Goal: Task Accomplishment & Management: Manage account settings

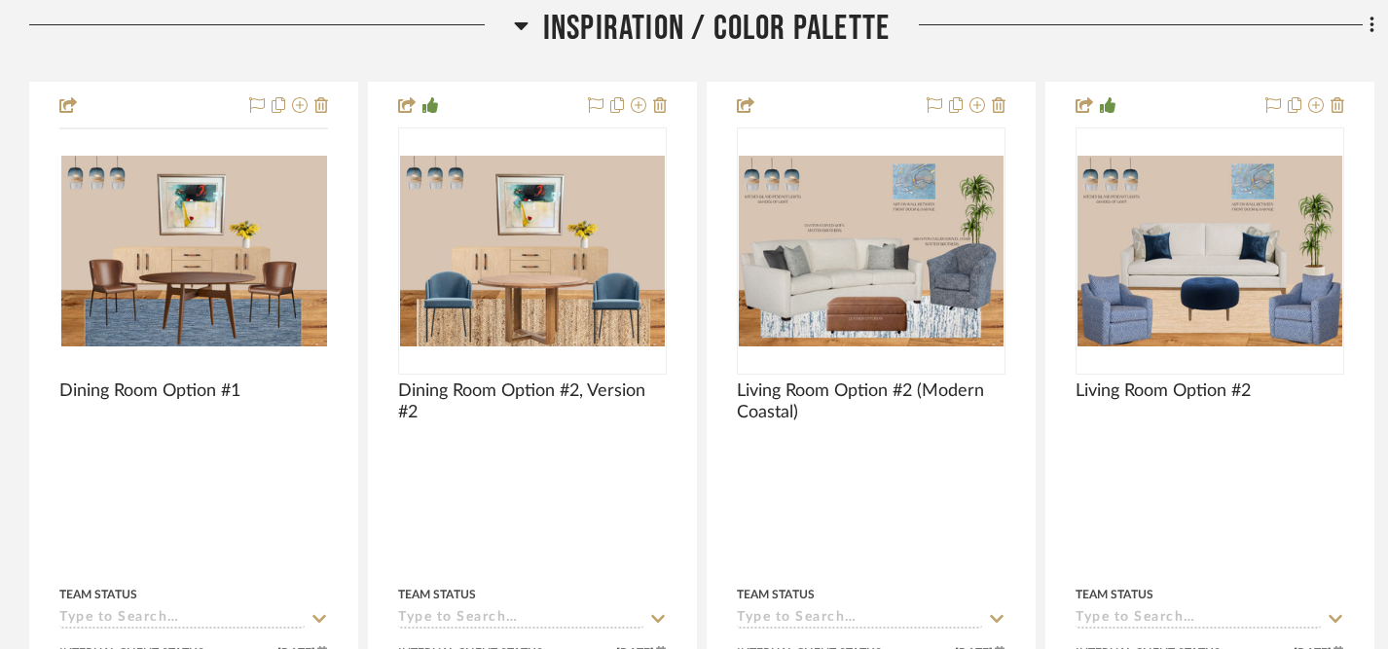
scroll to position [452, 0]
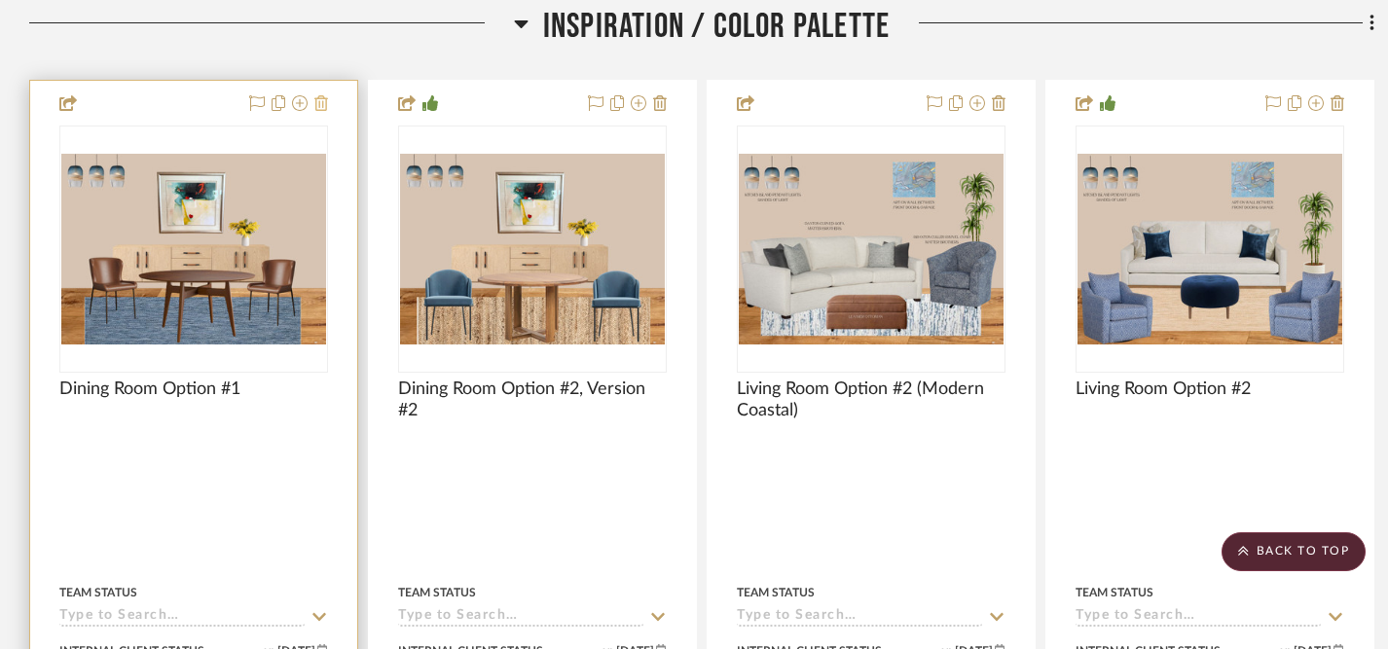
click at [321, 105] on icon at bounding box center [321, 103] width 14 height 16
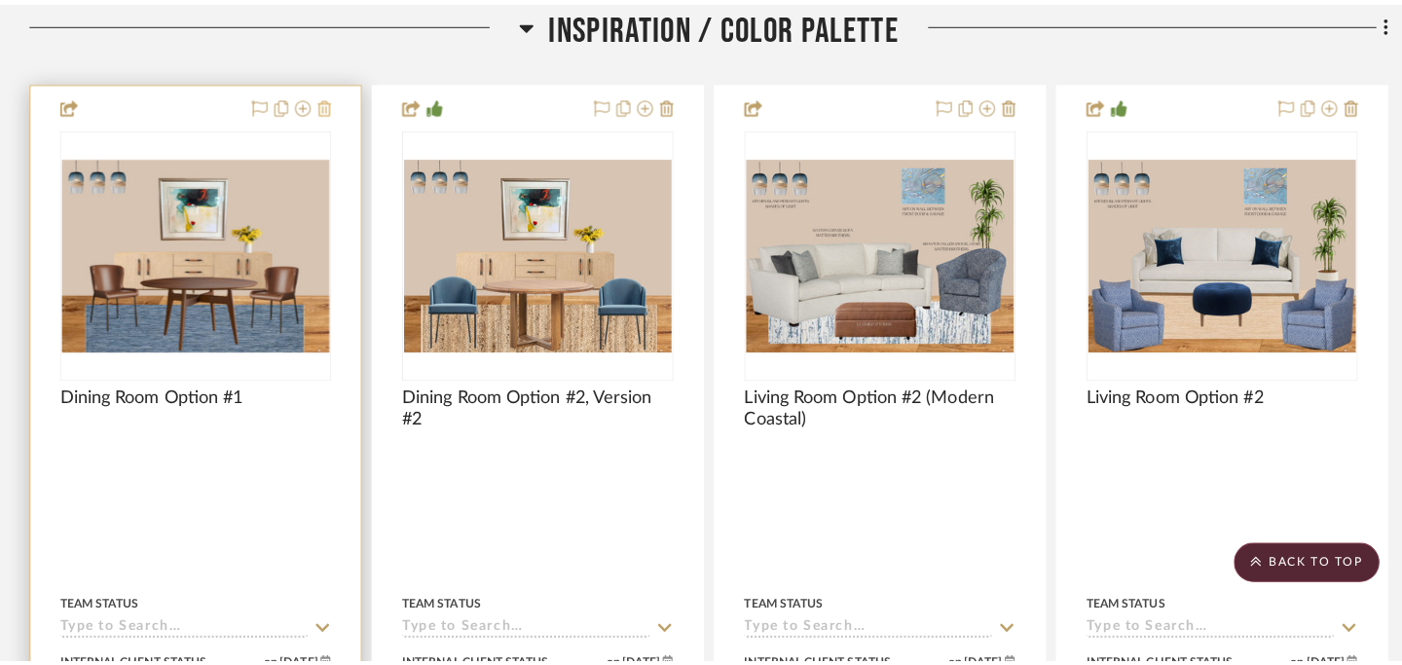
scroll to position [0, 0]
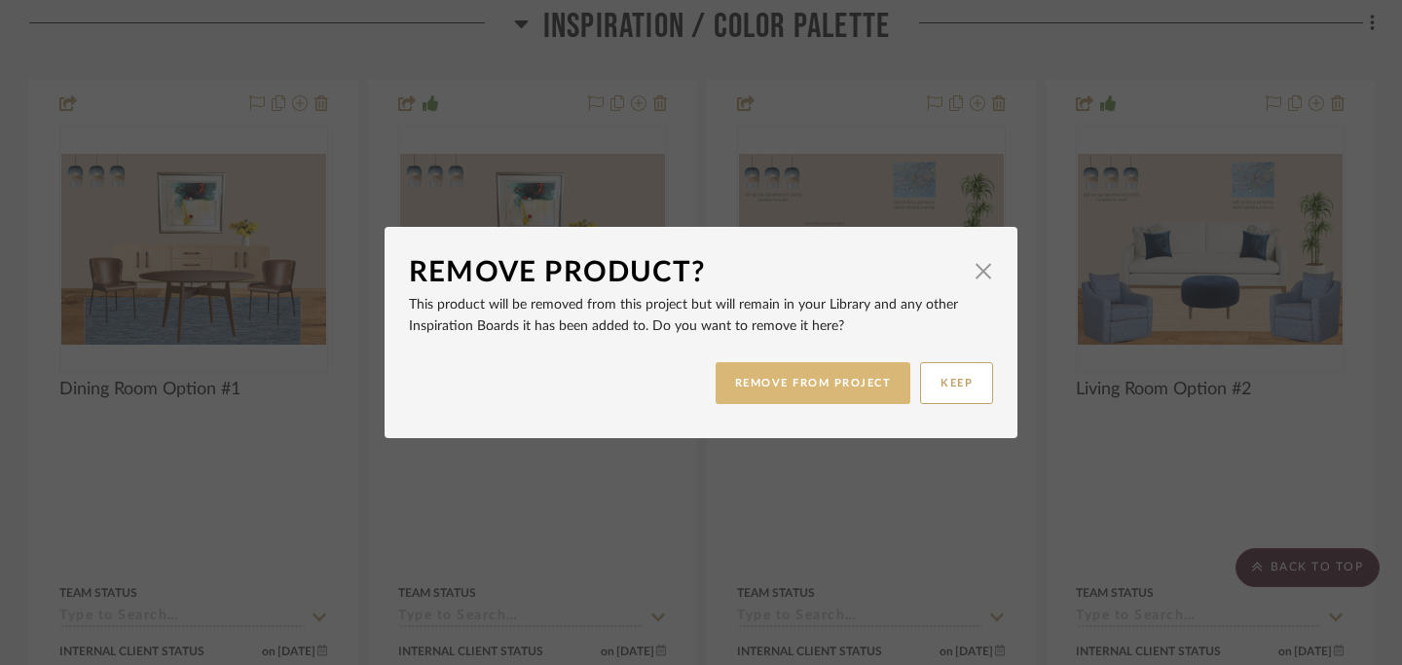
click at [776, 383] on button "REMOVE FROM PROJECT" at bounding box center [813, 383] width 196 height 42
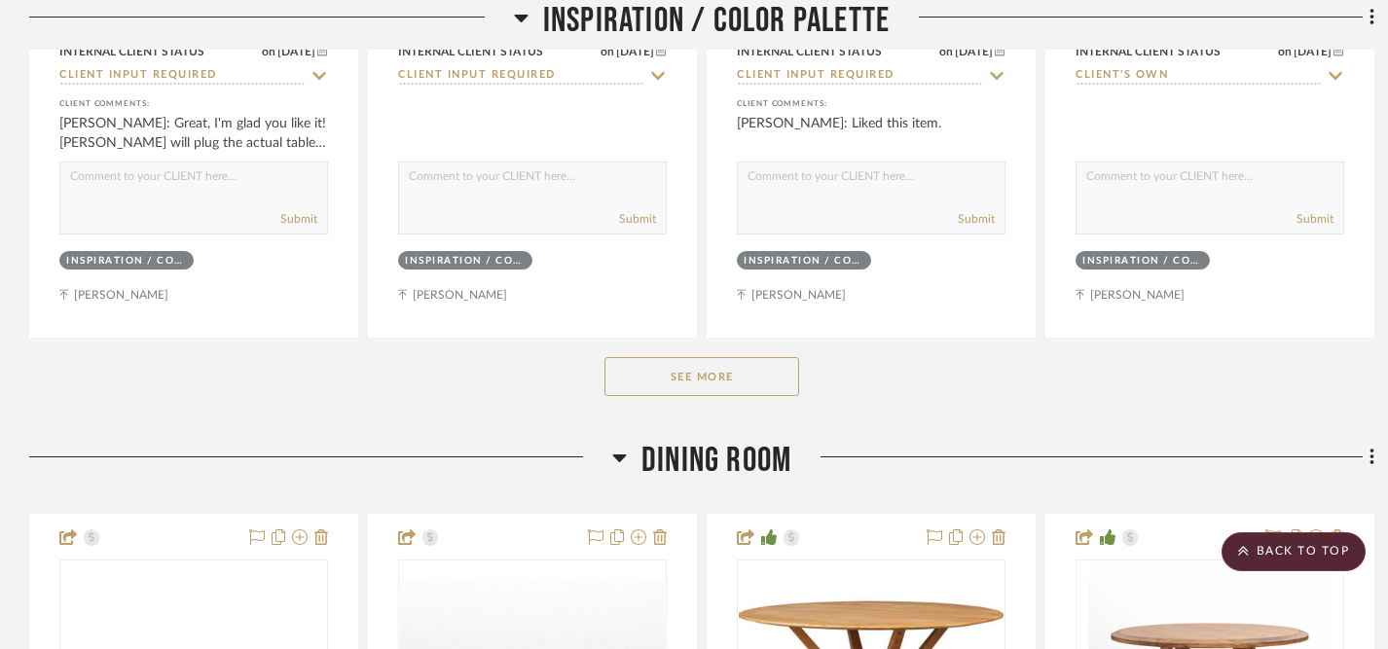
scroll to position [1066, 0]
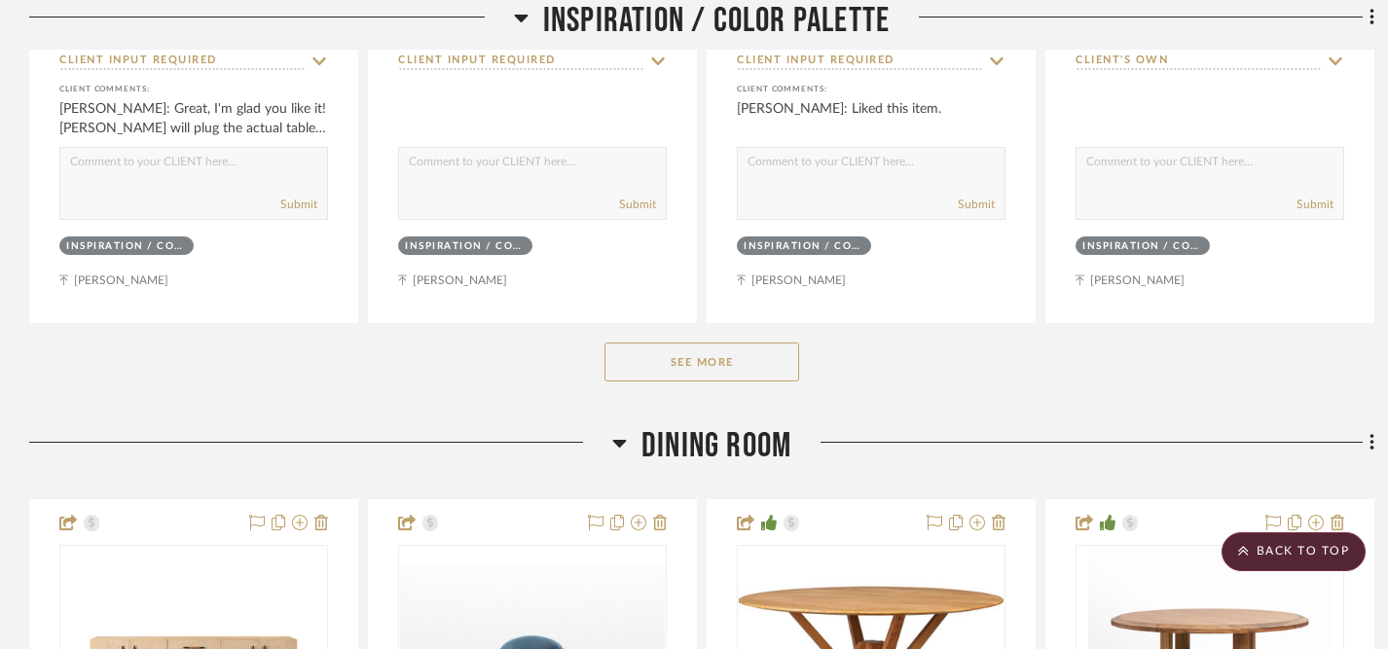
click at [729, 366] on button "See More" at bounding box center [701, 362] width 195 height 39
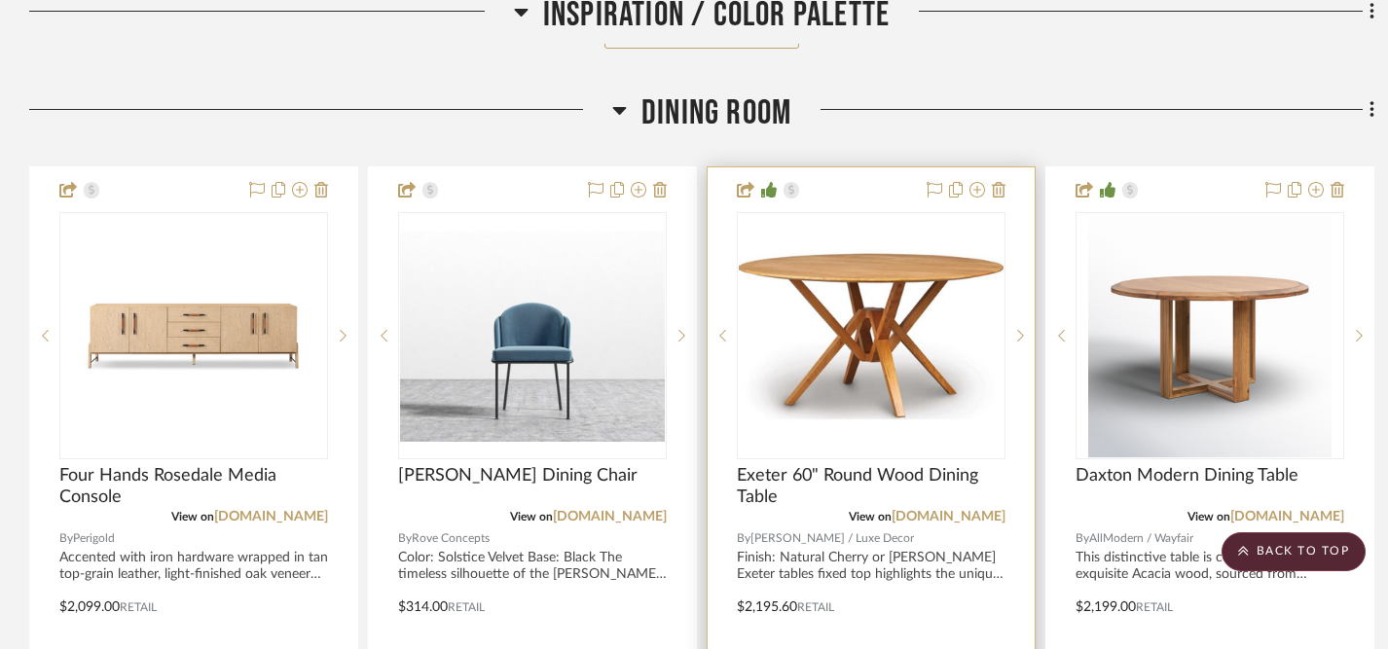
scroll to position [2202, 0]
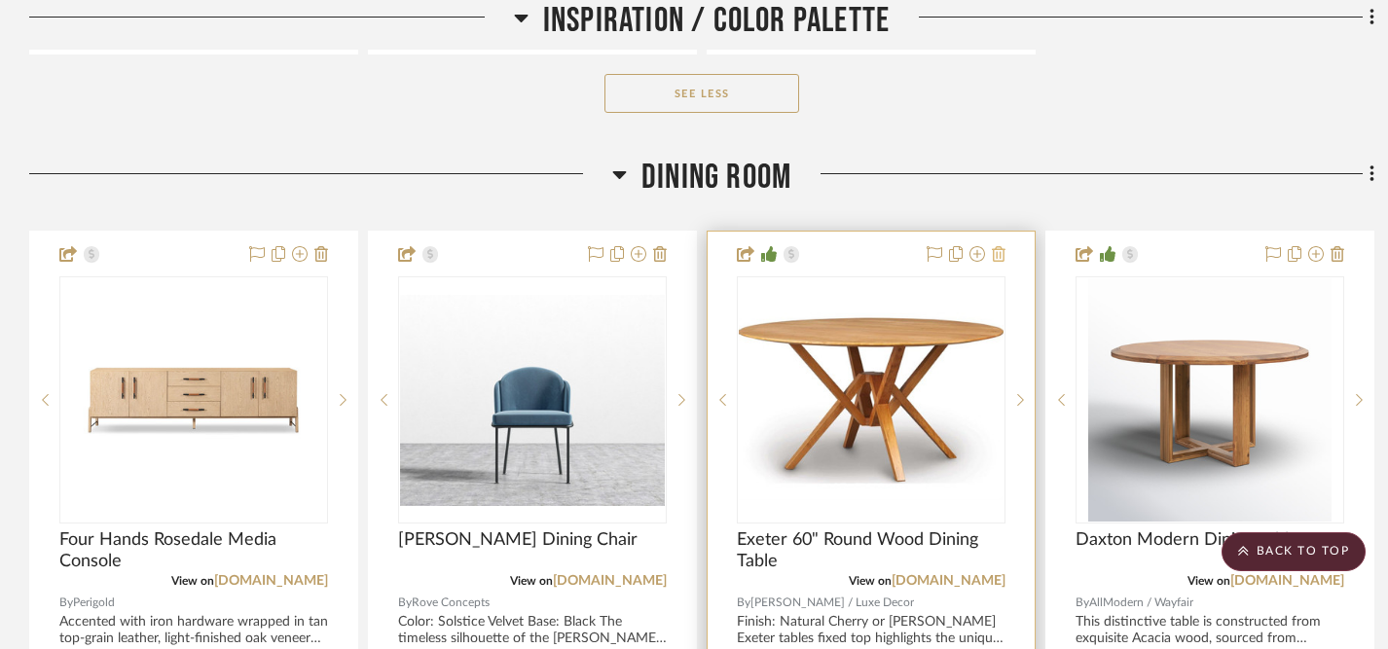
click at [998, 255] on icon at bounding box center [999, 254] width 14 height 16
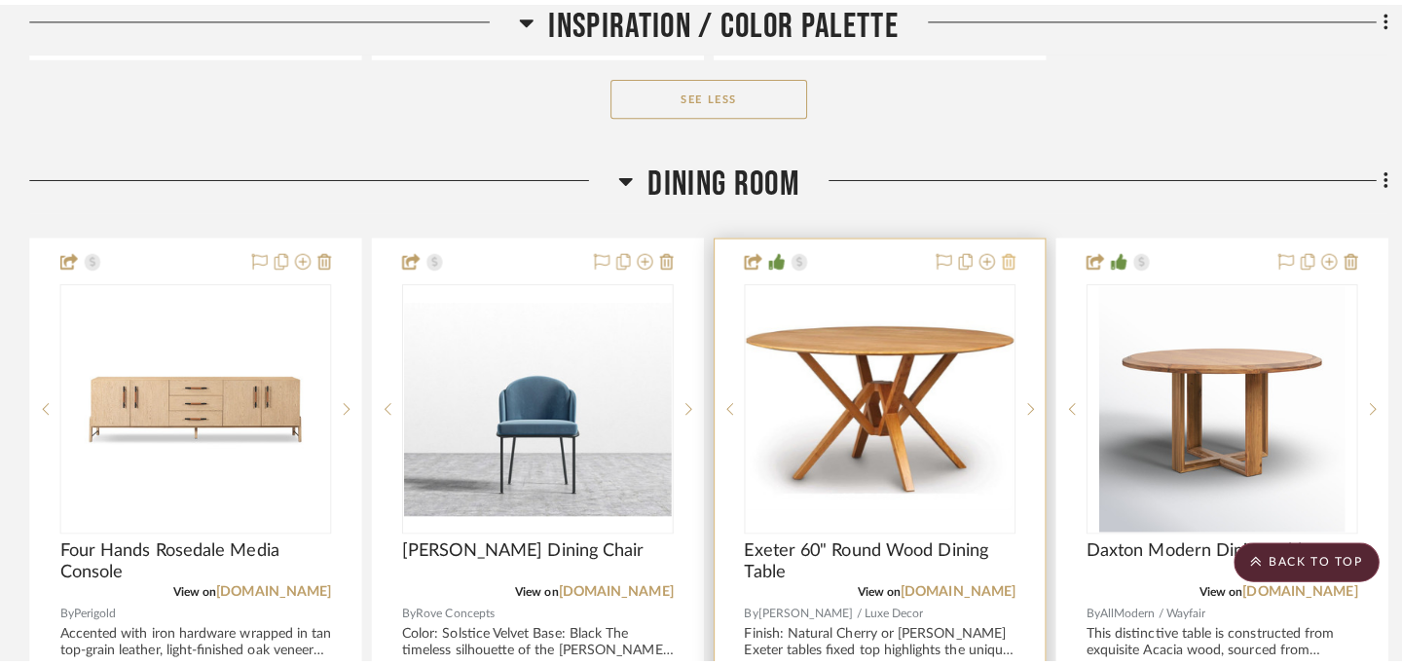
scroll to position [0, 0]
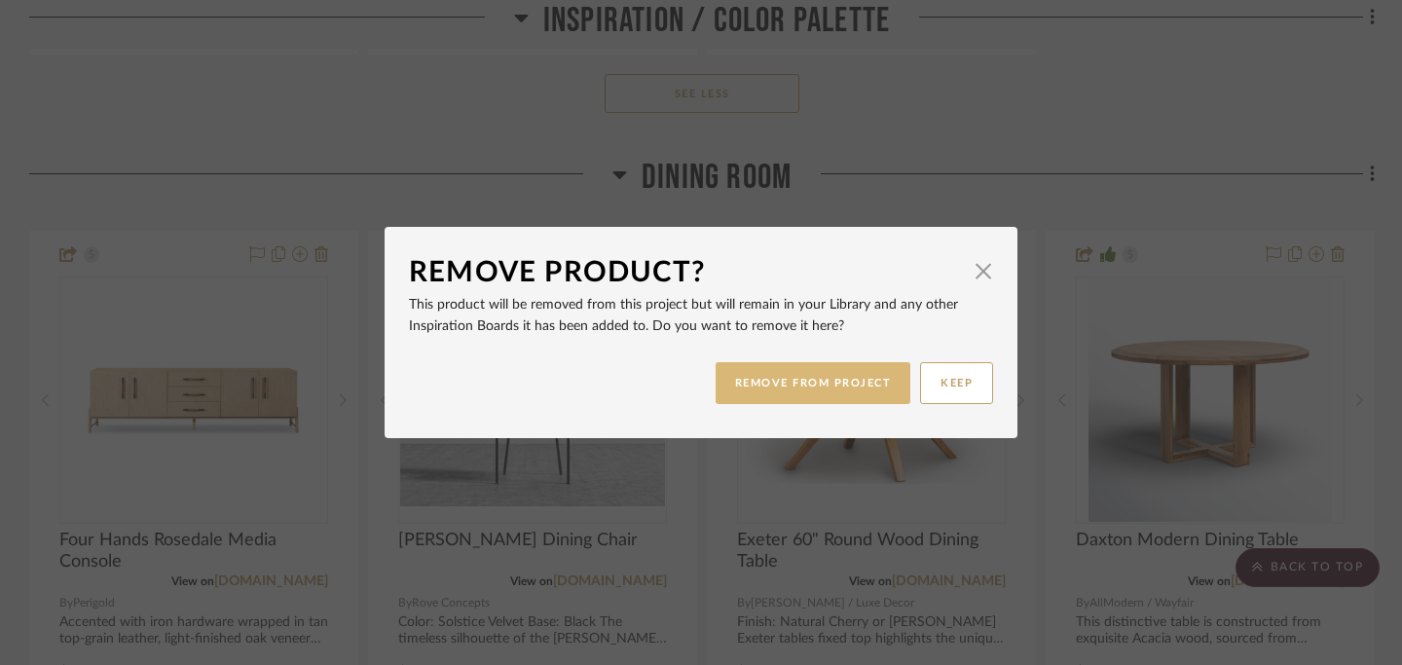
click at [839, 384] on button "REMOVE FROM PROJECT" at bounding box center [813, 383] width 196 height 42
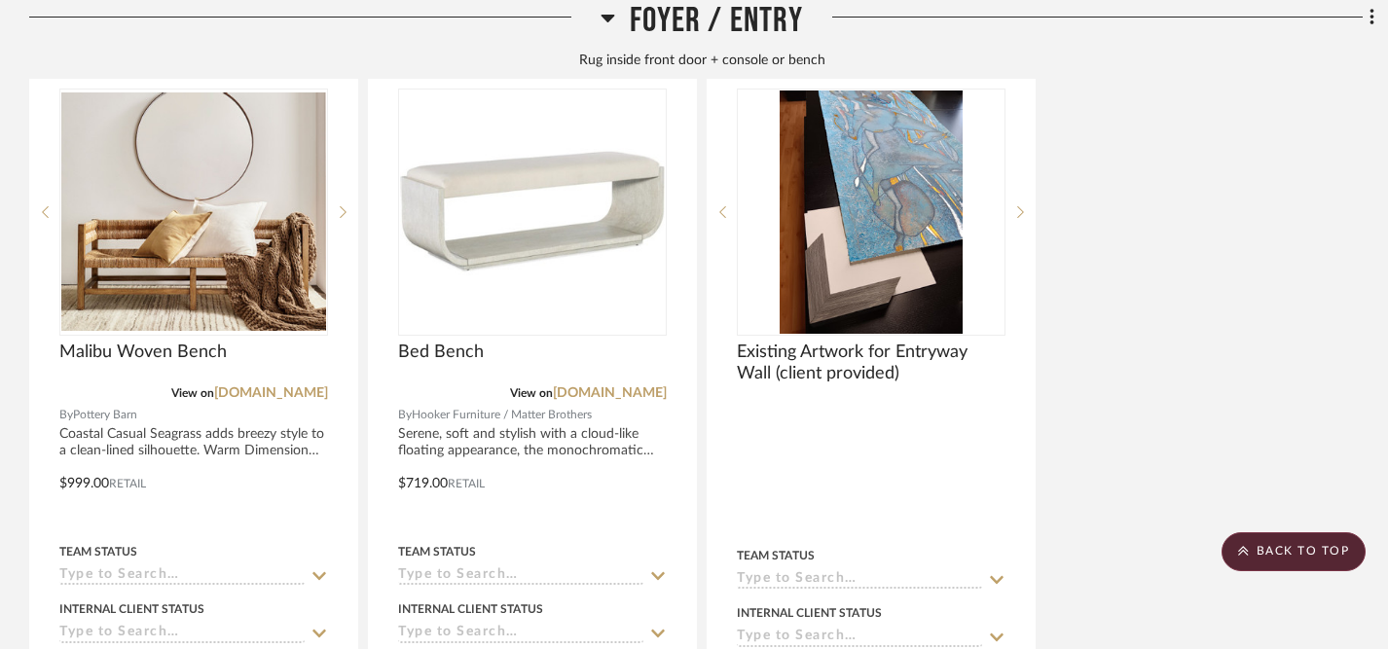
scroll to position [3396, 0]
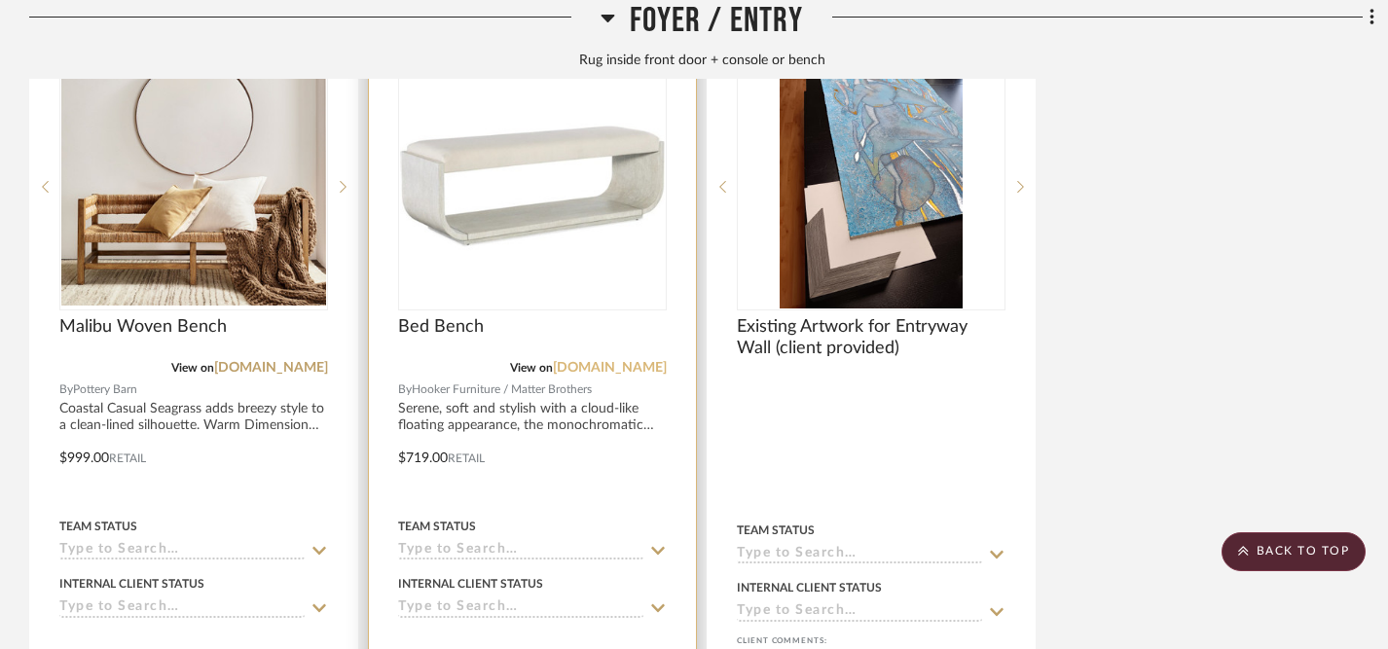
click at [553, 364] on link "[DOMAIN_NAME]" at bounding box center [610, 368] width 114 height 14
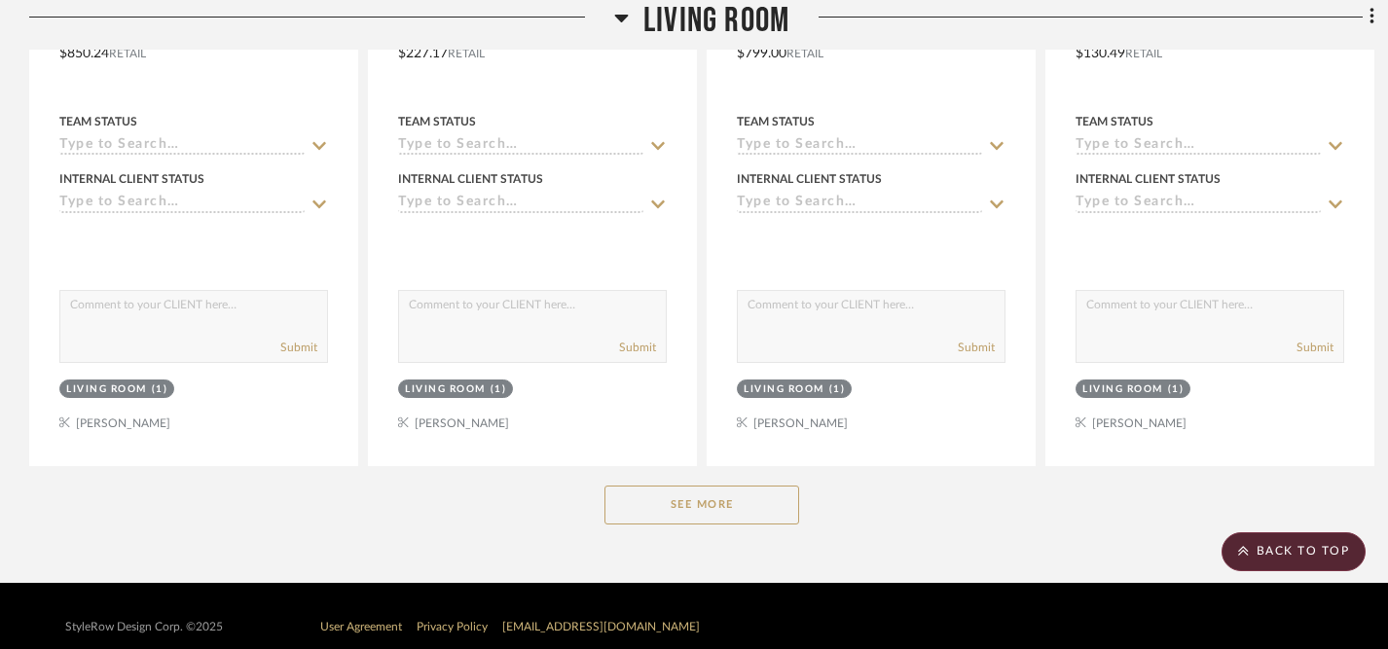
scroll to position [5754, 0]
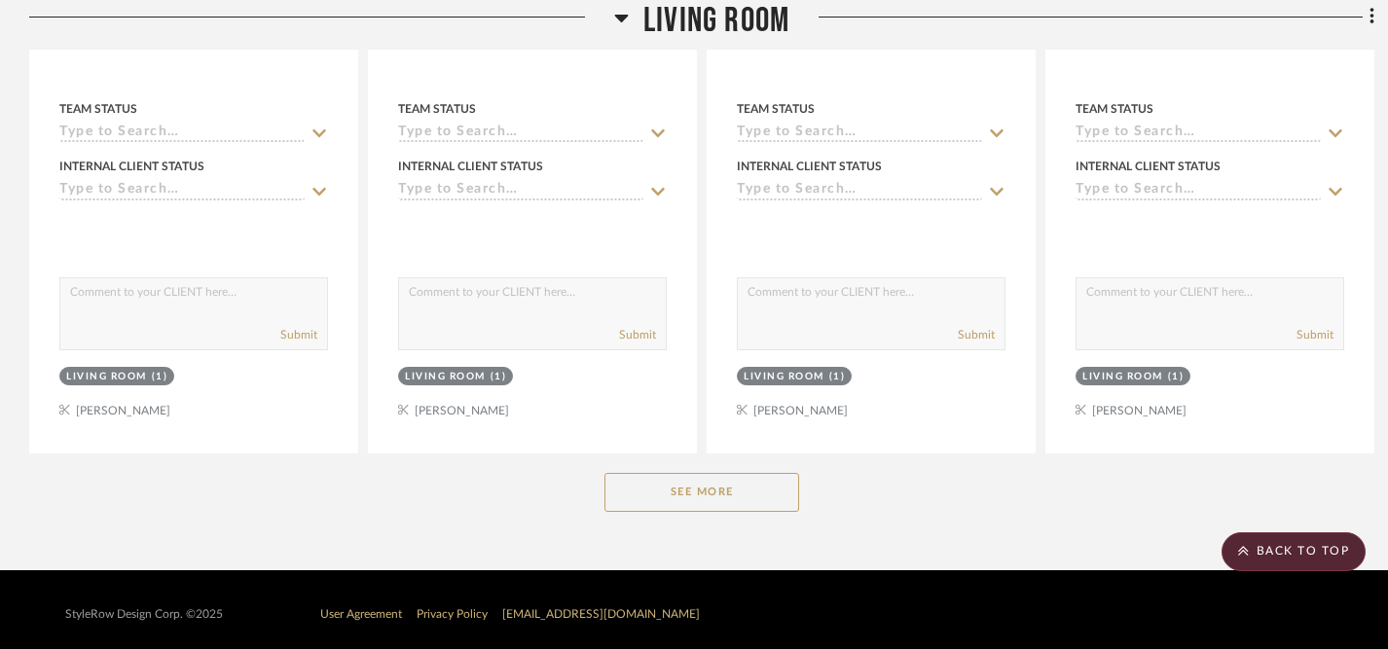
click at [696, 481] on button "See More" at bounding box center [701, 492] width 195 height 39
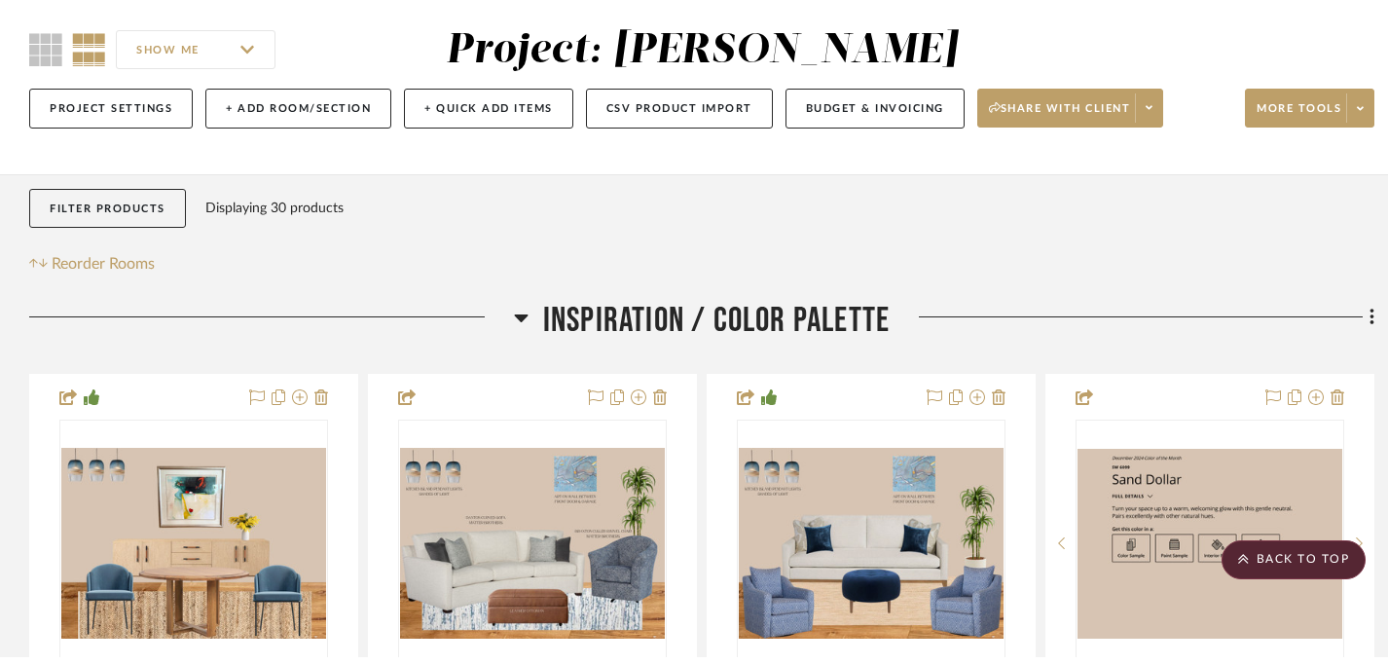
scroll to position [0, 0]
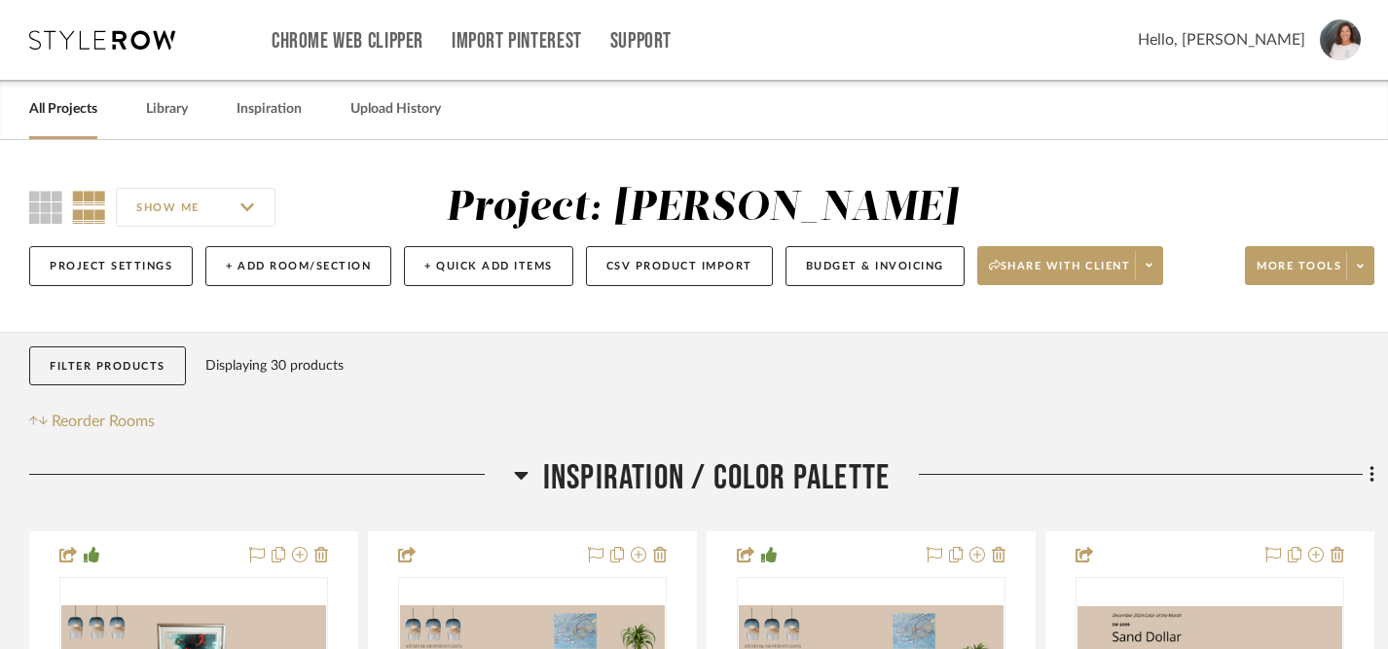
click at [71, 115] on link "All Projects" at bounding box center [63, 109] width 68 height 26
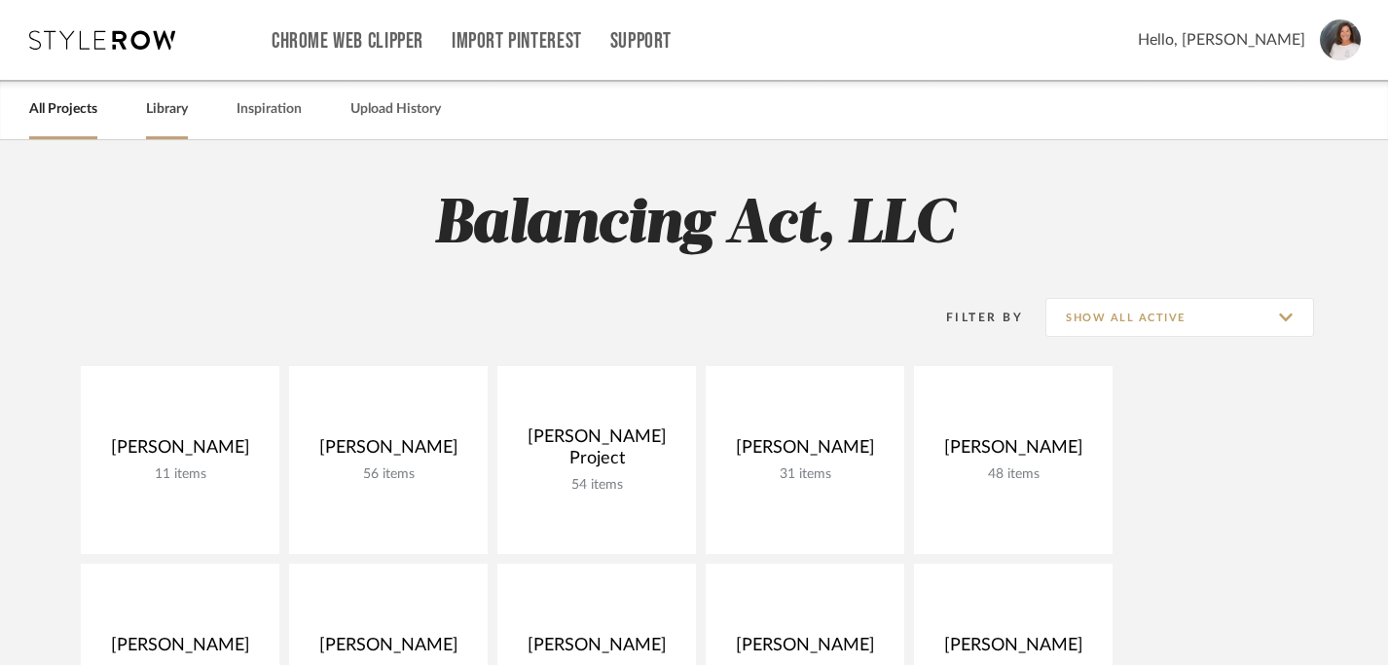
click at [170, 115] on link "Library" at bounding box center [167, 109] width 42 height 26
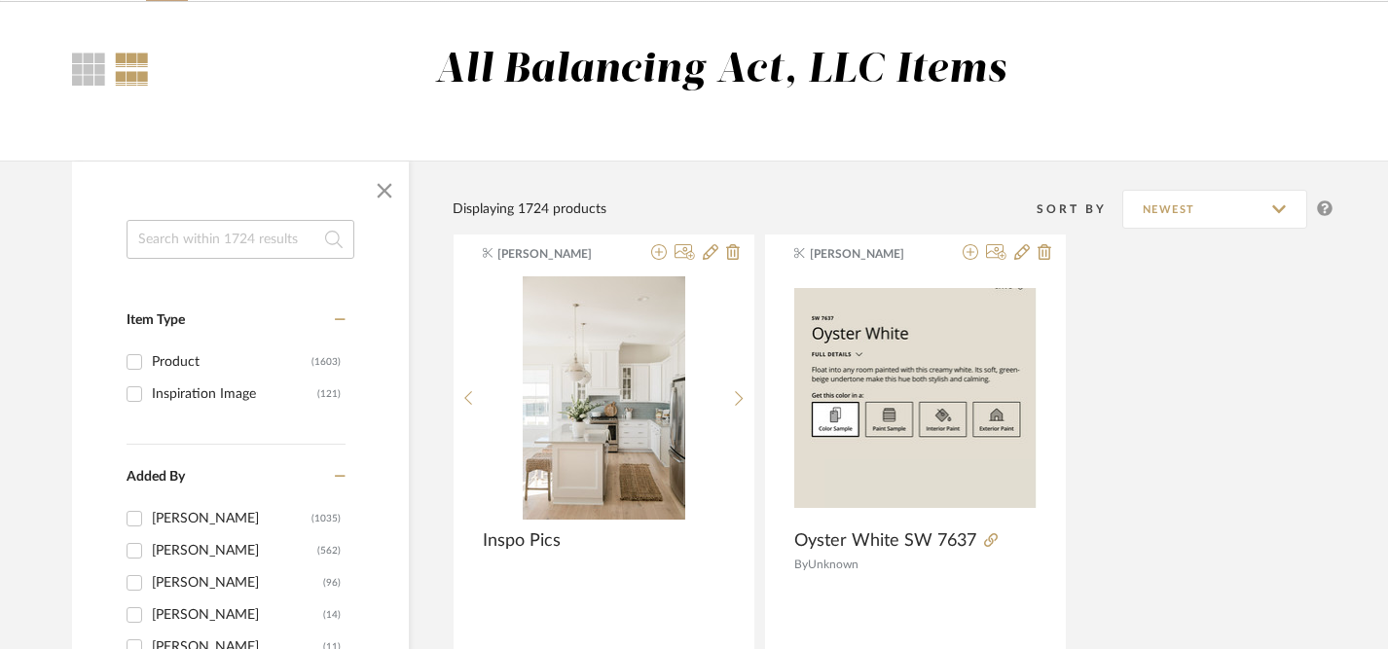
scroll to position [116, 0]
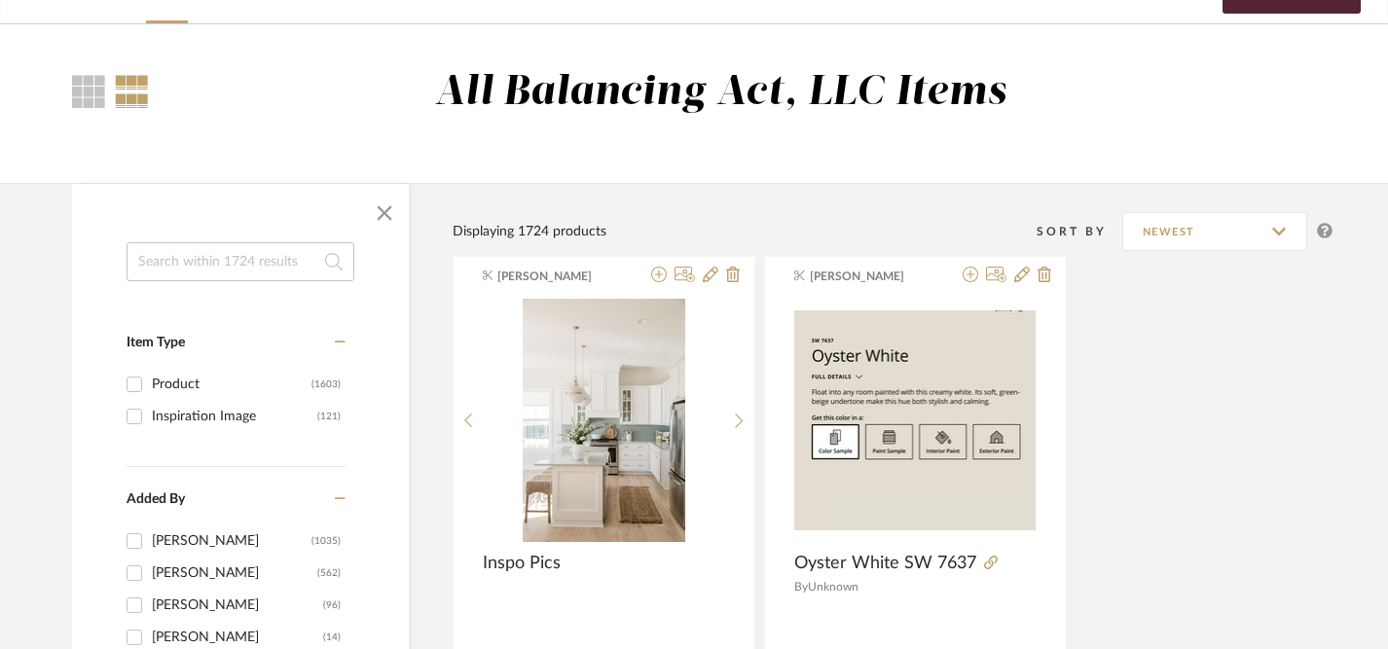
click at [225, 268] on input at bounding box center [241, 261] width 228 height 39
type input "centerpiece"
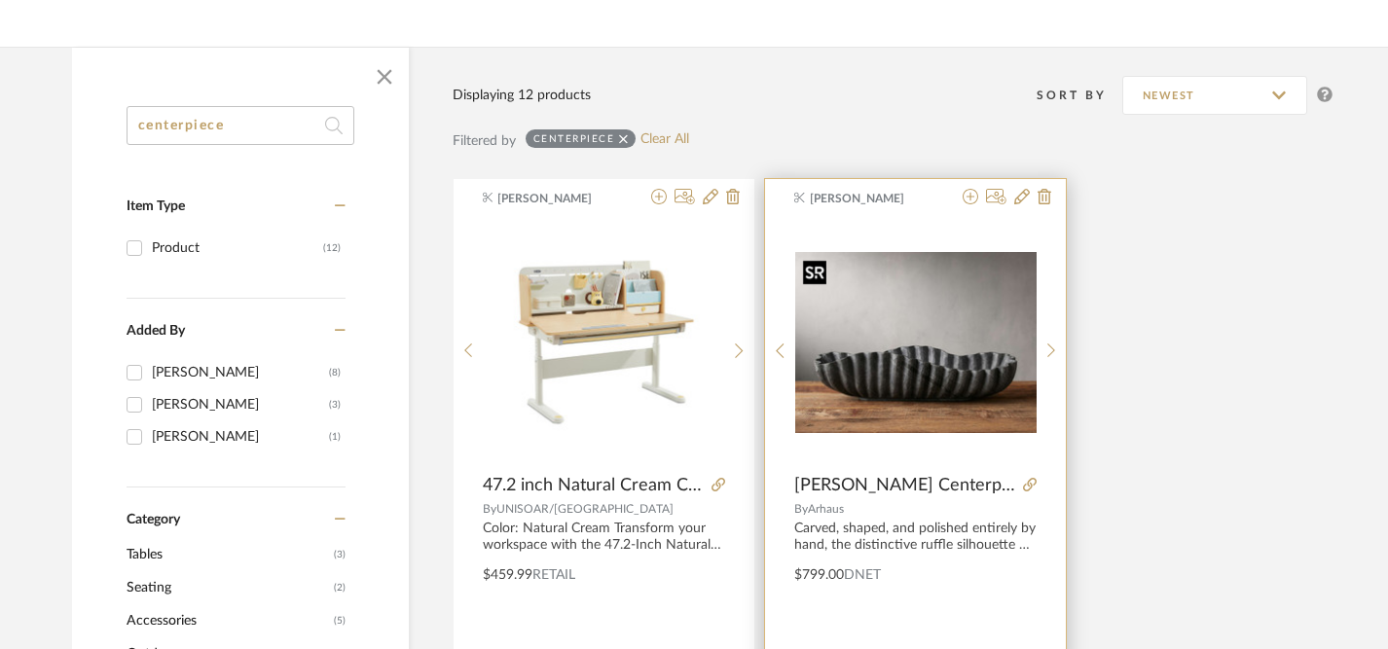
scroll to position [256, 0]
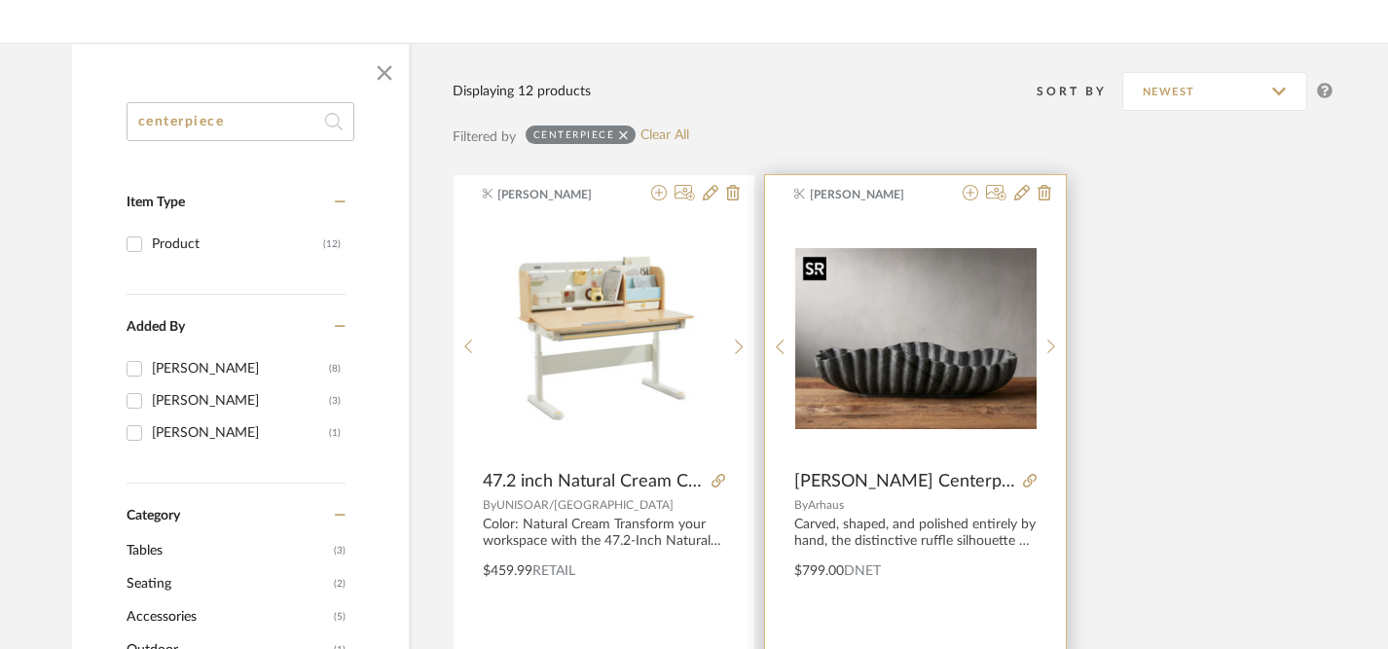
click at [959, 355] on img "0" at bounding box center [915, 338] width 241 height 181
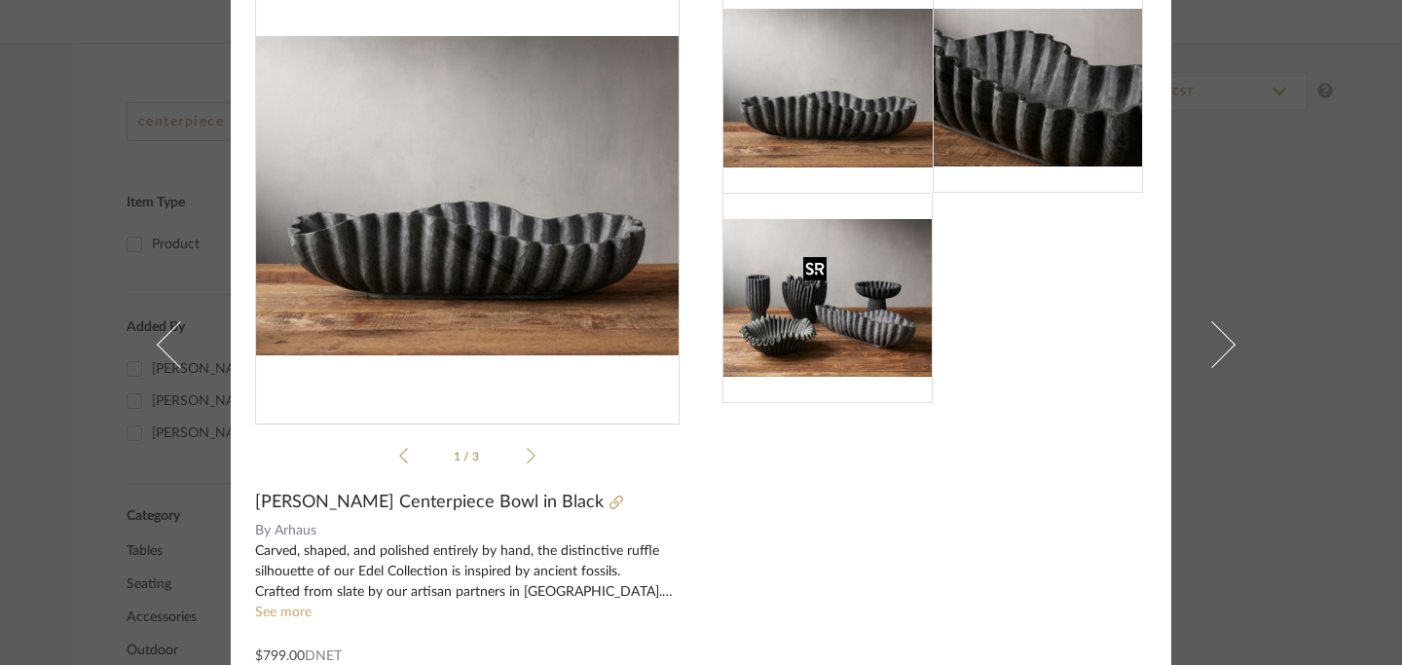
scroll to position [79, 0]
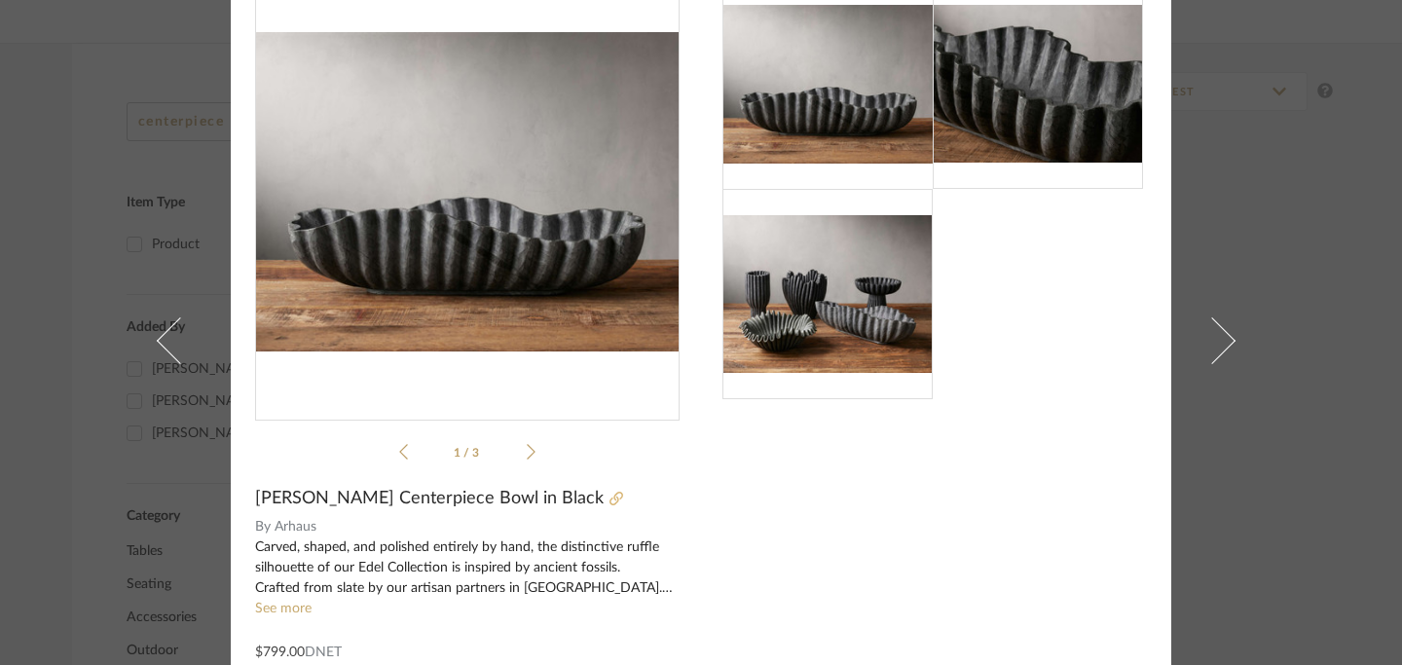
click at [609, 498] on icon at bounding box center [616, 499] width 14 height 14
